Goal: Obtain resource: Obtain resource

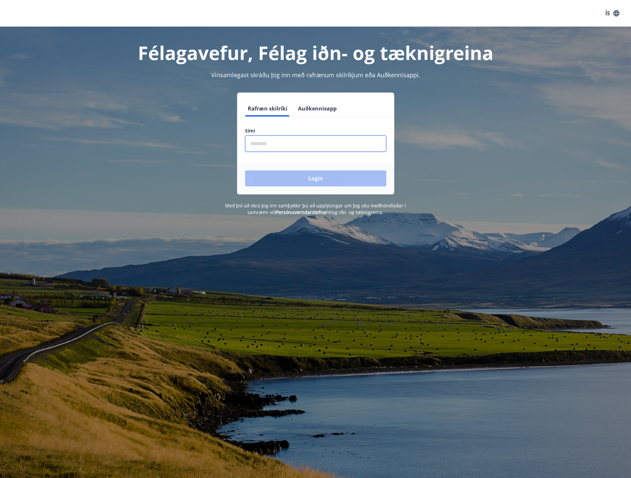
click at [286, 140] on input "phone" at bounding box center [315, 144] width 141 height 16
type input "********"
click at [330, 174] on button "Login" at bounding box center [315, 179] width 141 height 16
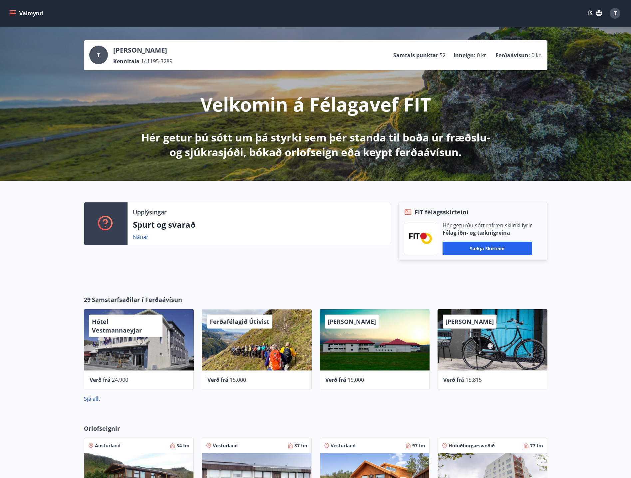
click at [17, 14] on button "Valmynd" at bounding box center [27, 13] width 38 height 12
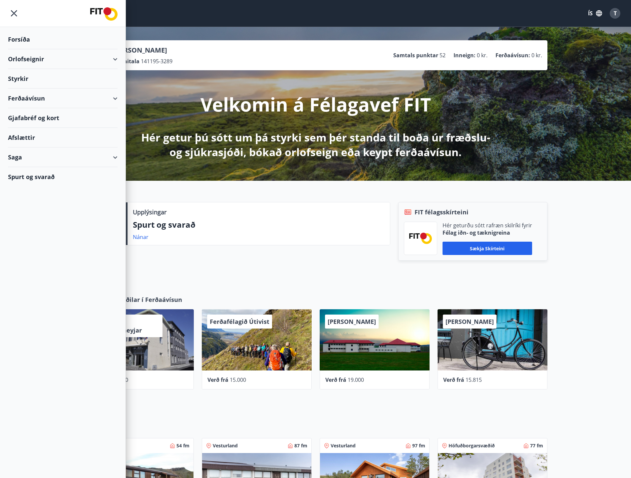
click at [36, 49] on div "Styrkir" at bounding box center [63, 40] width 110 height 20
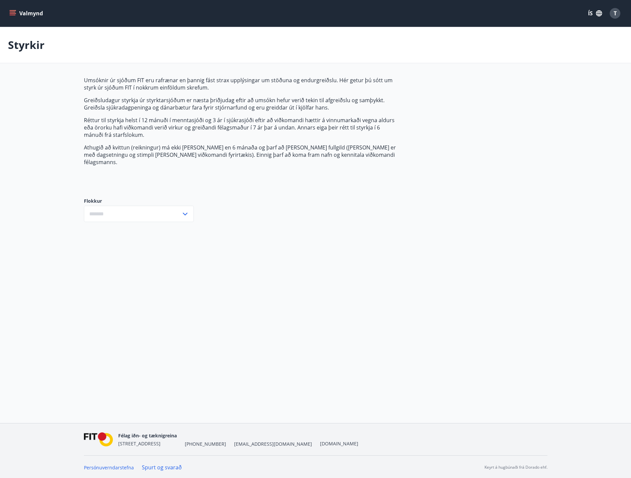
type input "***"
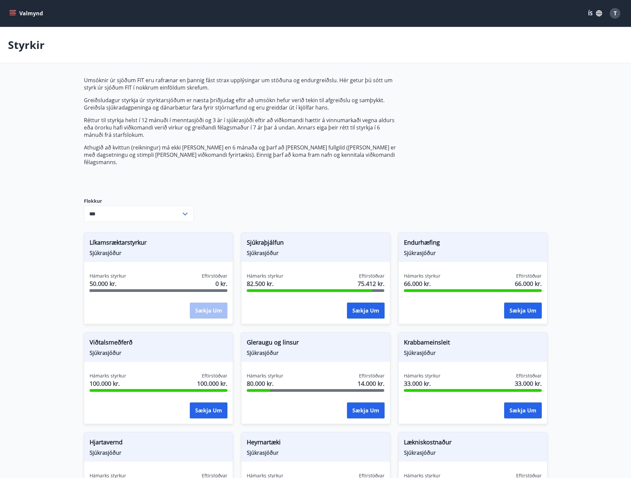
click at [12, 16] on icon "menu" at bounding box center [12, 13] width 7 height 7
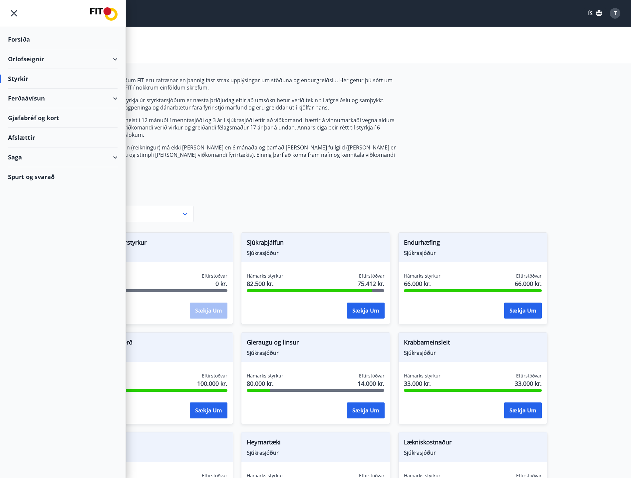
click at [29, 78] on div "Styrkir" at bounding box center [63, 79] width 110 height 20
click at [340, 196] on div "Umsóknir úr sjóðum FIT eru rafrænar en þannig fást strax upplýsingar um stöðuna…" at bounding box center [316, 405] width 464 height 656
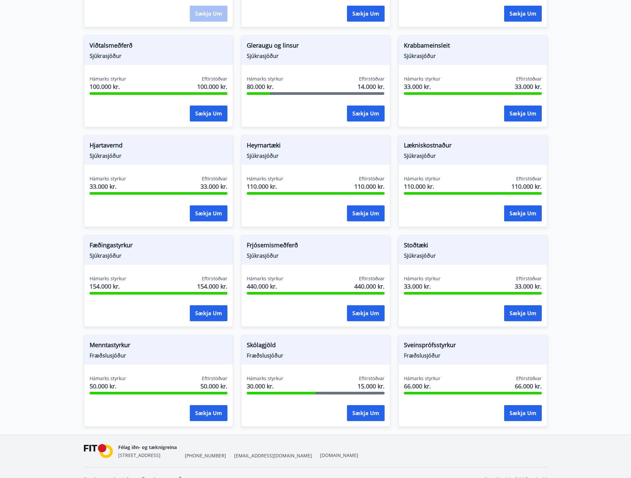
scroll to position [302, 0]
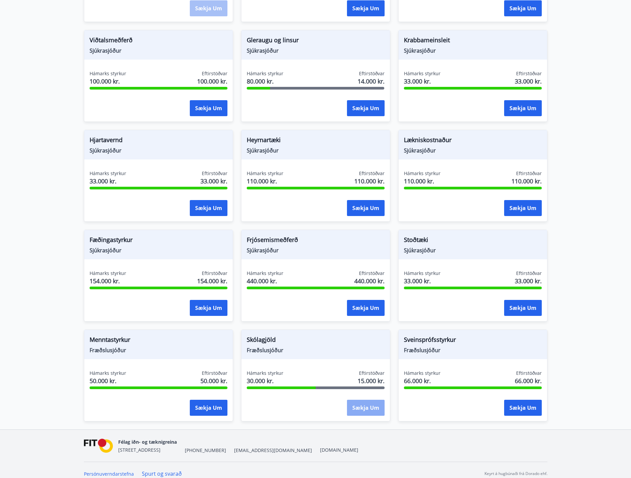
click at [352, 400] on button "Sækja um" at bounding box center [366, 408] width 38 height 16
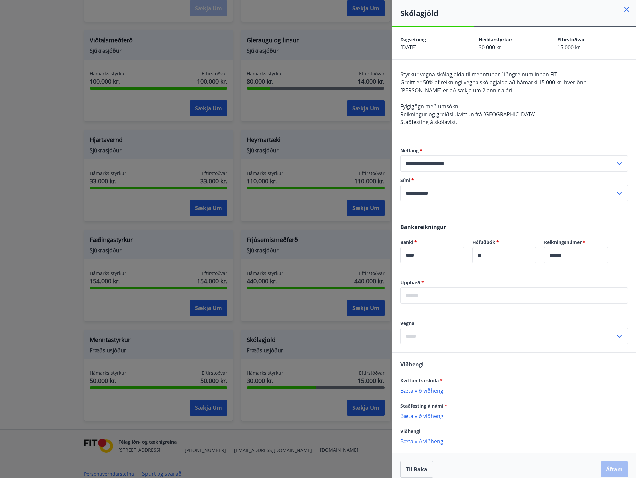
click at [307, 137] on div at bounding box center [318, 239] width 636 height 478
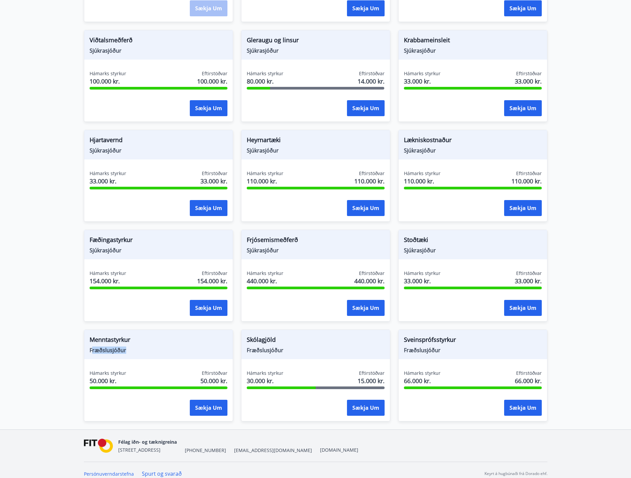
drag, startPoint x: 104, startPoint y: 342, endPoint x: 146, endPoint y: 346, distance: 42.8
click at [146, 347] on span "Fræðslusjóður" at bounding box center [159, 350] width 138 height 7
drag, startPoint x: 127, startPoint y: 334, endPoint x: 70, endPoint y: 328, distance: 56.9
click at [71, 328] on main "Styrkir Umsóknir úr sjóðum FIT eru rafrænar en þannig fást strax upplýsingar um…" at bounding box center [315, 77] width 631 height 705
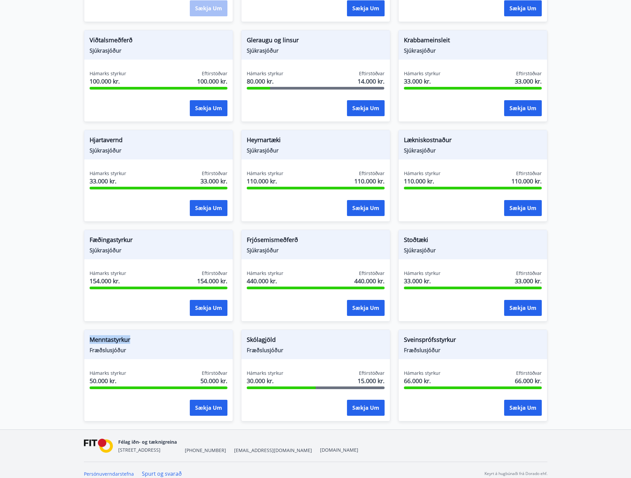
click at [70, 328] on main "Styrkir Umsóknir úr sjóðum FIT eru rafrænar en þannig fást strax upplýsingar um…" at bounding box center [315, 77] width 631 height 705
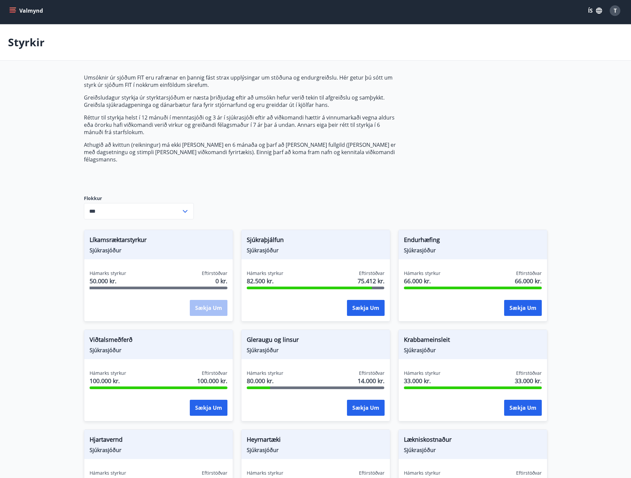
scroll to position [0, 0]
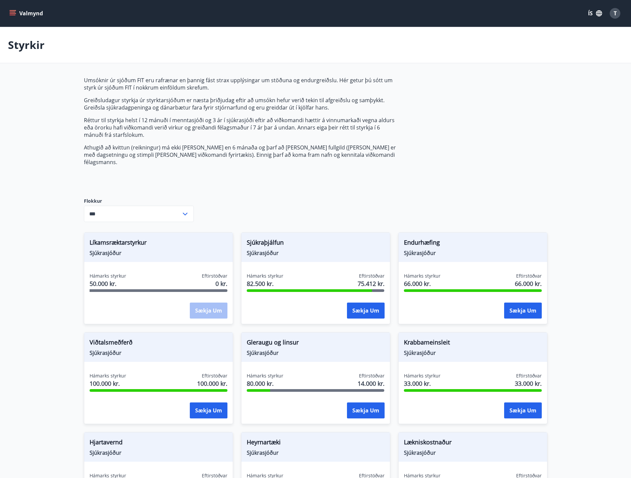
click at [237, 138] on p "Réttur til styrkja helst í 12 mánuði í menntasjóði og 3 ár í sjúkrasjóði eftir …" at bounding box center [241, 128] width 314 height 22
